Goal: Book appointment/travel/reservation

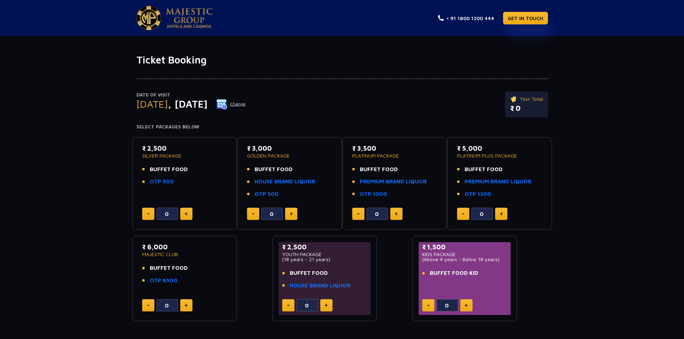
click at [290, 215] on img at bounding box center [291, 214] width 3 height 4
click at [256, 211] on button at bounding box center [253, 214] width 12 height 12
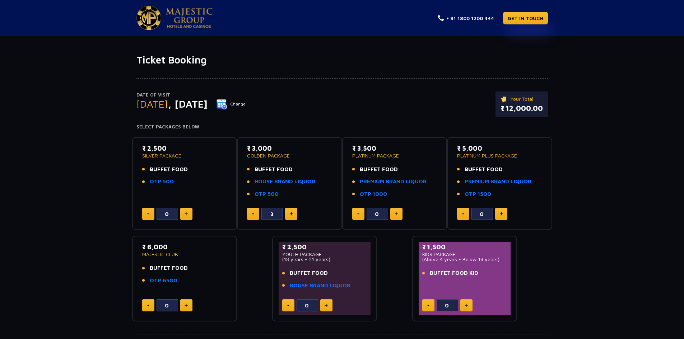
click at [256, 211] on button at bounding box center [253, 214] width 12 height 12
type input "0"
click at [256, 211] on button at bounding box center [253, 214] width 12 height 12
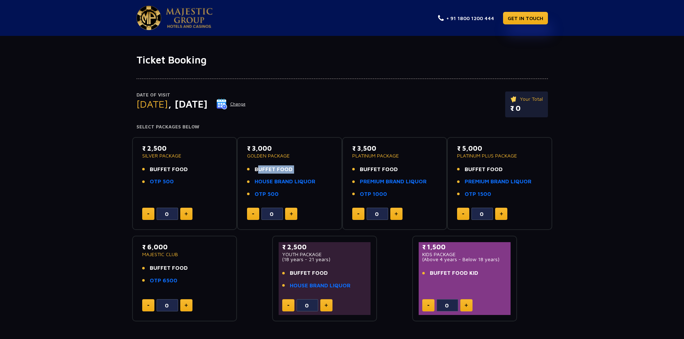
drag, startPoint x: 253, startPoint y: 167, endPoint x: 317, endPoint y: 169, distance: 63.9
click at [320, 176] on ul "BUFFET FOOD HOUSE BRAND LIQUOR OTP 500" at bounding box center [289, 181] width 85 height 33
click at [314, 160] on div "₹ 3,000 GOLDEN PACKAGE BUFFET FOOD HOUSE BRAND LIQUOR OTP 500" at bounding box center [289, 173] width 85 height 59
drag, startPoint x: 260, startPoint y: 167, endPoint x: 308, endPoint y: 172, distance: 49.1
click at [308, 173] on li "BUFFET FOOD" at bounding box center [289, 169] width 85 height 8
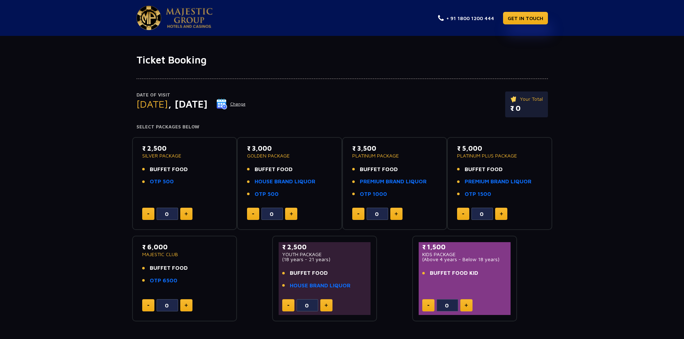
click at [312, 168] on li "BUFFET FOOD" at bounding box center [289, 169] width 85 height 8
click at [307, 181] on link "HOUSE BRAND LIQUOR" at bounding box center [285, 182] width 61 height 8
